Goal: Transaction & Acquisition: Purchase product/service

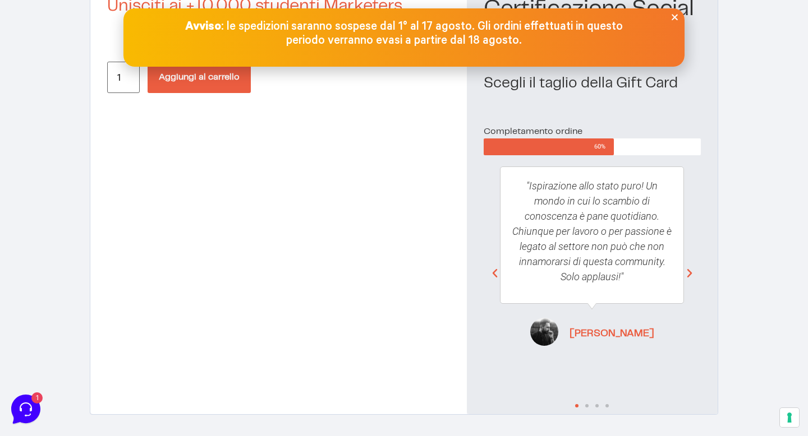
scroll to position [141, 0]
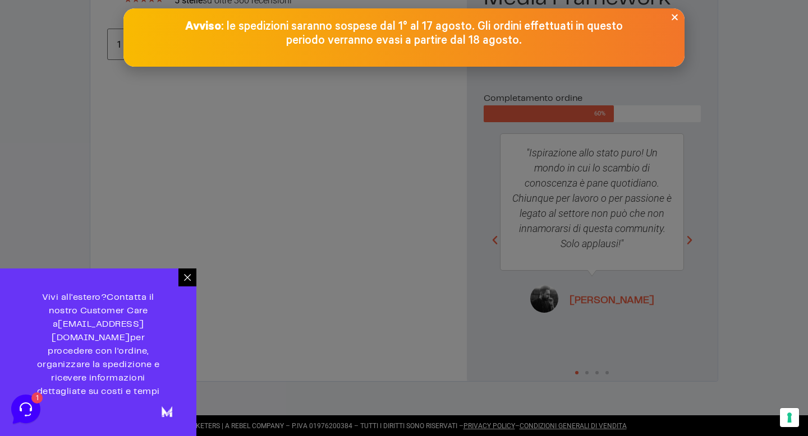
click at [676, 16] on icon "Close" at bounding box center [674, 17] width 8 height 8
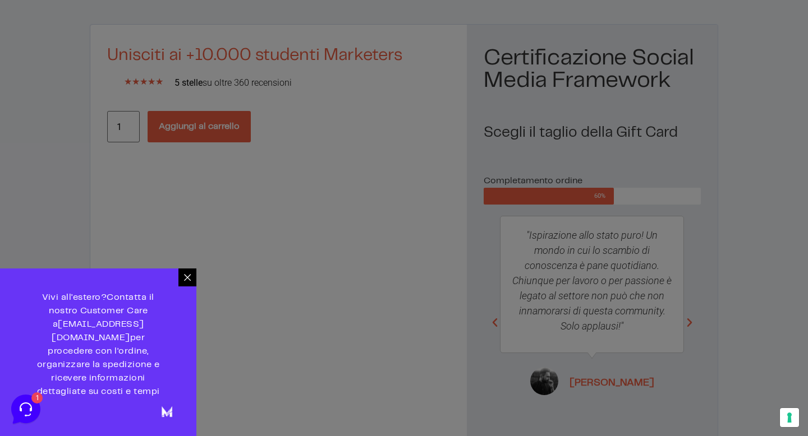
scroll to position [0, 0]
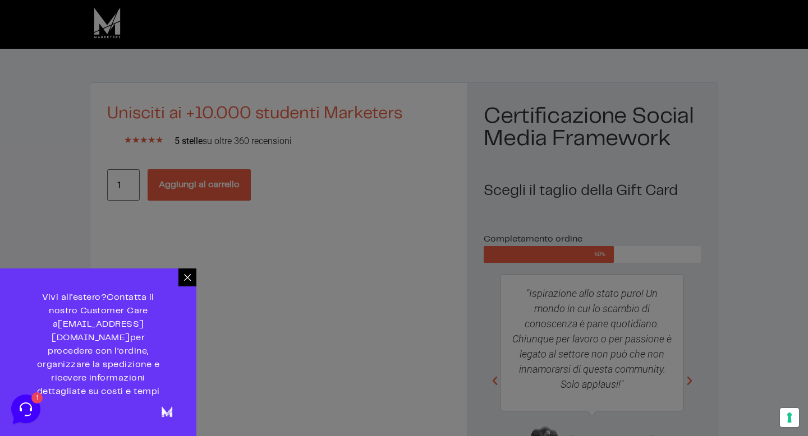
click at [186, 292] on div at bounding box center [404, 218] width 808 height 436
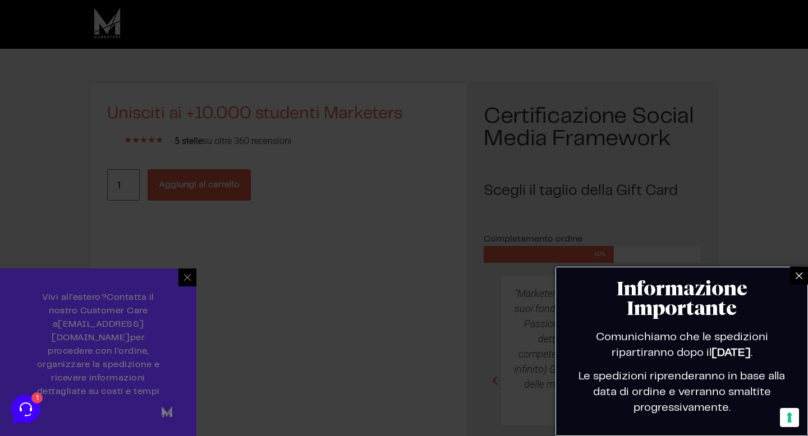
click at [800, 275] on icon at bounding box center [798, 275] width 9 height 9
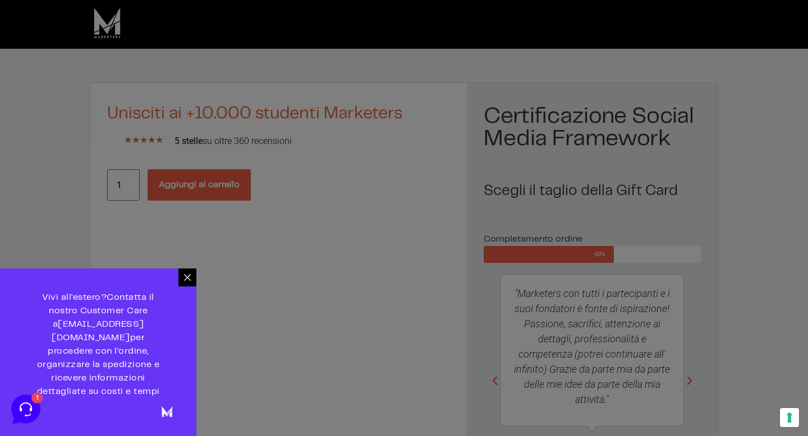
click at [189, 281] on icon at bounding box center [187, 277] width 7 height 7
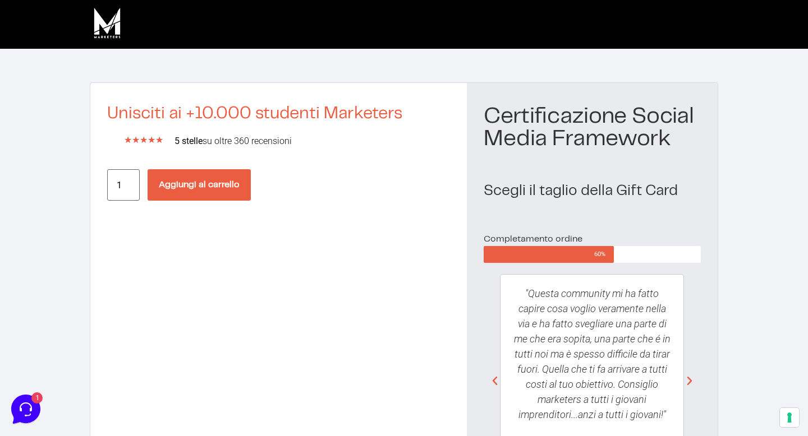
click at [220, 186] on button "Aggiungi al carrello" at bounding box center [199, 184] width 103 height 31
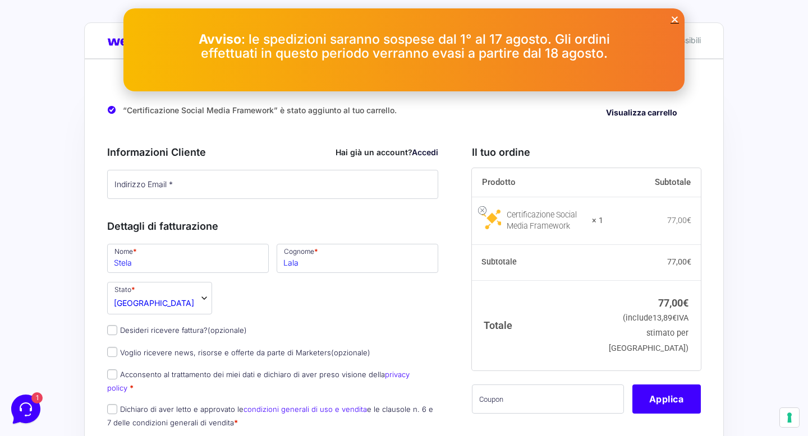
click at [674, 17] on icon "Close" at bounding box center [674, 19] width 8 height 8
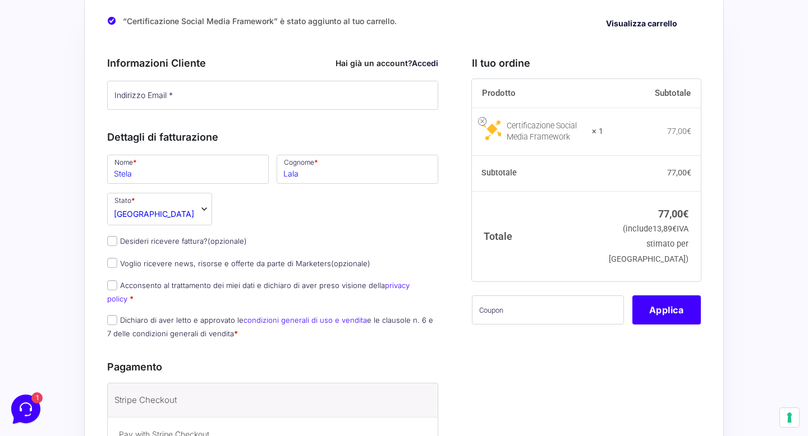
scroll to position [89, 0]
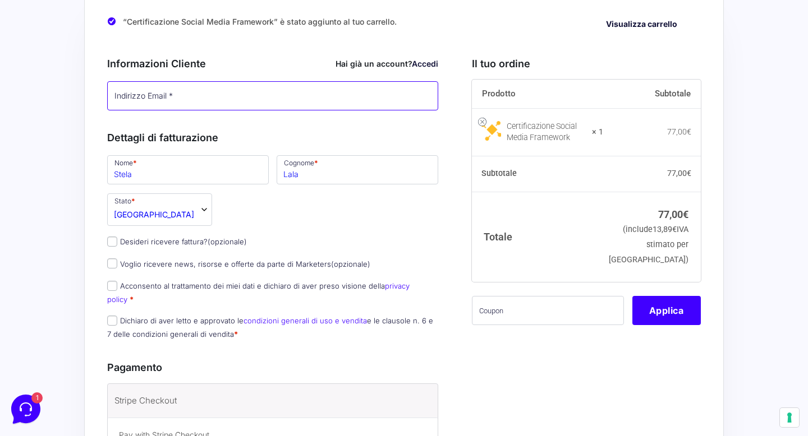
click at [270, 105] on input "Indirizzo Email *" at bounding box center [272, 95] width 331 height 29
type input "[EMAIL_ADDRESS][DOMAIN_NAME]"
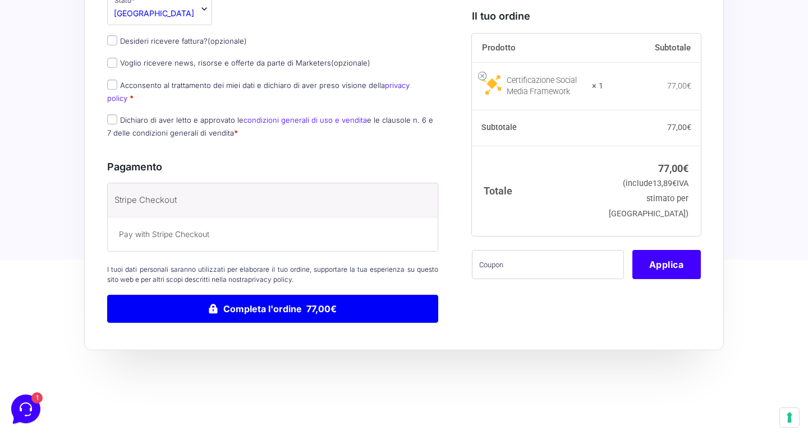
scroll to position [385, 0]
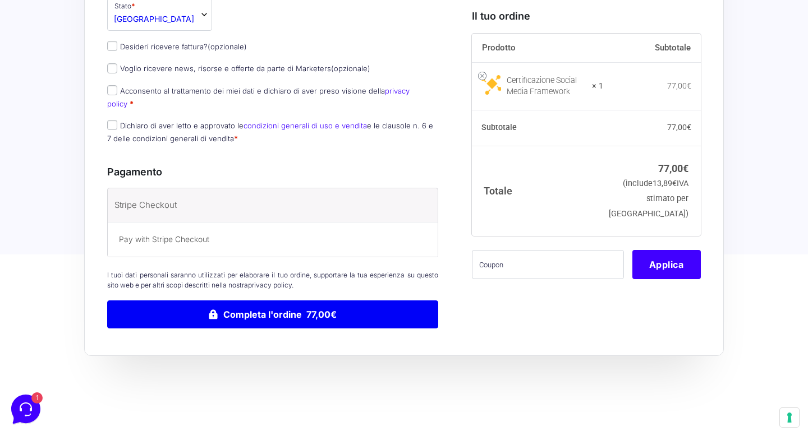
click at [363, 222] on div "Pay with Stripe Checkout" at bounding box center [273, 239] width 330 height 35
click at [536, 266] on input "text" at bounding box center [548, 264] width 152 height 29
click at [673, 264] on button "Applica" at bounding box center [666, 264] width 68 height 29
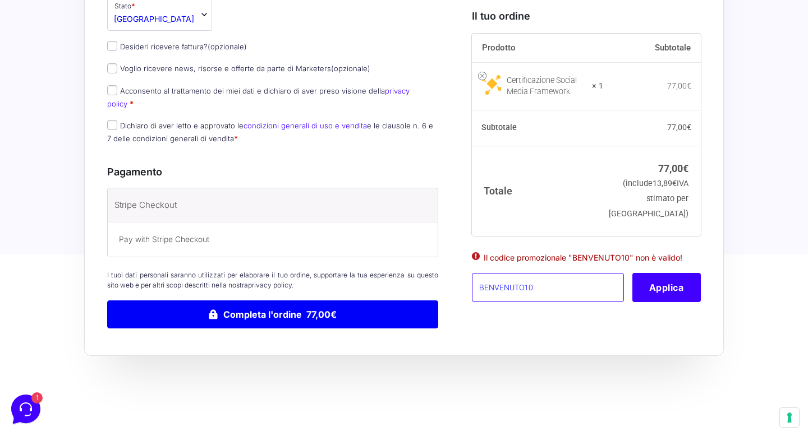
click at [524, 294] on input "BENVENUTO10" at bounding box center [548, 287] width 152 height 29
type input "BENVENUTA10"
click at [648, 298] on button "Applica" at bounding box center [666, 287] width 68 height 29
type button "Apply"
click at [567, 296] on input "BENVENUTA10" at bounding box center [548, 287] width 152 height 29
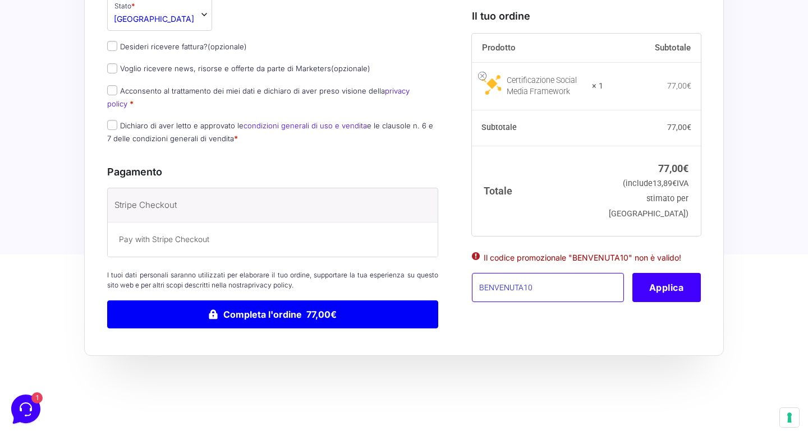
click at [567, 296] on input "BENVENUTA10" at bounding box center [548, 287] width 152 height 29
click at [261, 234] on p "Pay with Stripe Checkout" at bounding box center [272, 240] width 307 height 12
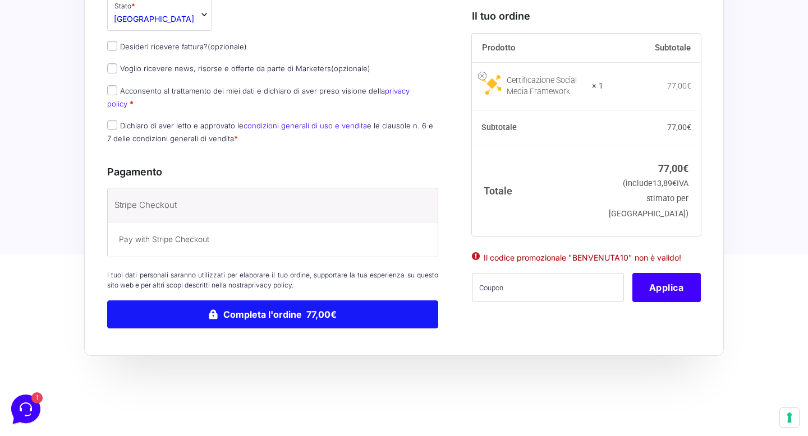
click at [288, 308] on button "Completa l'ordine 77,00€" at bounding box center [272, 315] width 331 height 28
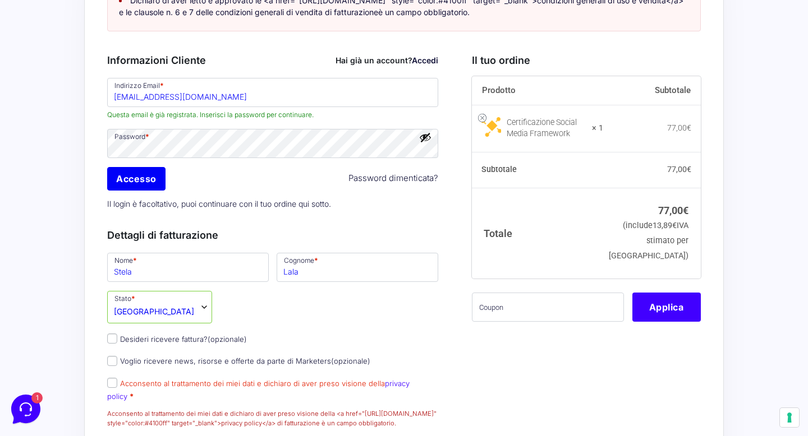
scroll to position [141, 0]
click at [145, 190] on input "Accesso" at bounding box center [136, 180] width 58 height 24
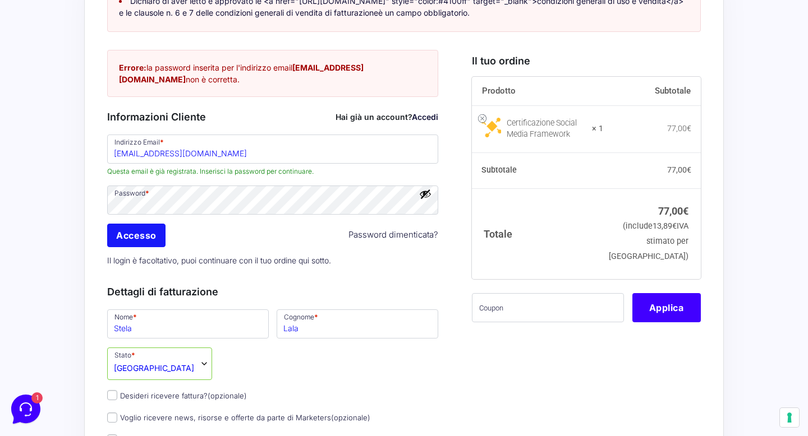
click at [118, 247] on input "Accesso" at bounding box center [136, 236] width 58 height 24
click at [426, 200] on button "Mostra password" at bounding box center [425, 194] width 12 height 12
click at [159, 247] on input "Accesso" at bounding box center [136, 236] width 58 height 24
click at [427, 122] on link "Accedi" at bounding box center [425, 117] width 26 height 10
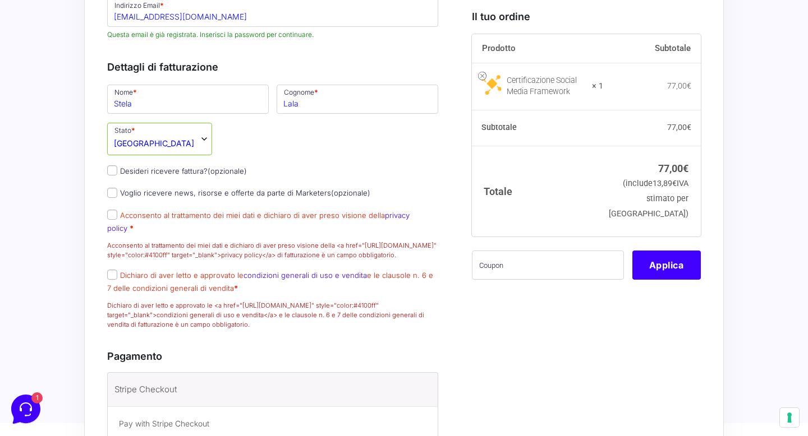
scroll to position [279, 0]
click at [116, 219] on input "Acconsento al trattamento dei miei dati e dichiaro di aver preso visione della …" at bounding box center [112, 214] width 10 height 10
checkbox input "true"
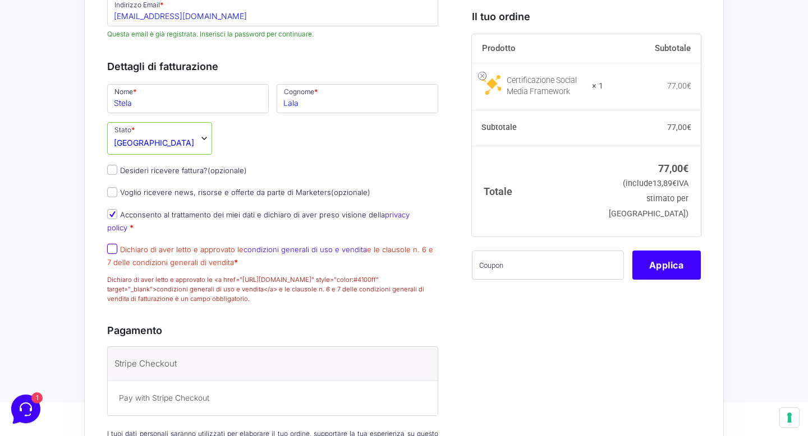
click at [110, 252] on input "Dichiaro di aver letto e approvato le condizioni generali di uso e vendita e le…" at bounding box center [112, 249] width 10 height 10
checkbox input "true"
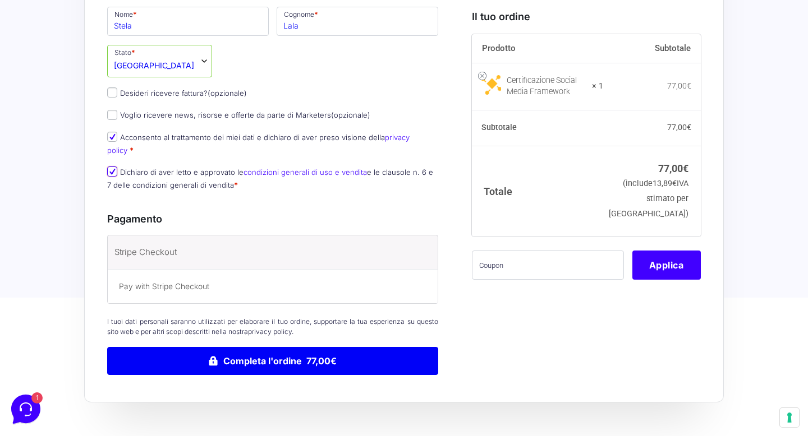
scroll to position [453, 0]
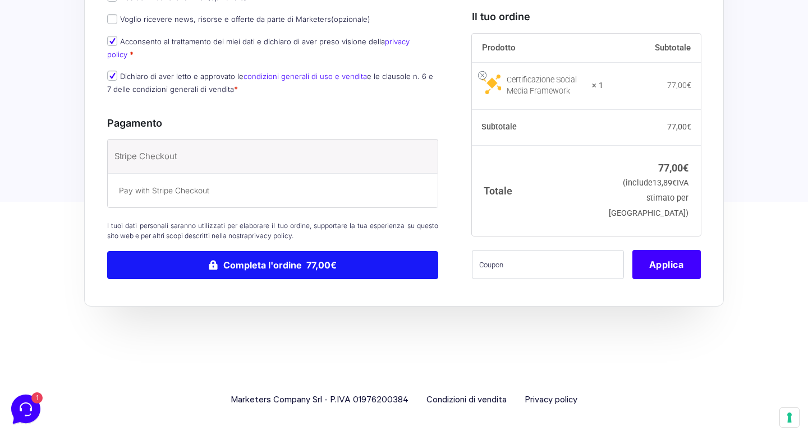
click at [259, 255] on button "Completa l'ordine 77,00€" at bounding box center [272, 265] width 331 height 28
